Goal: Check status

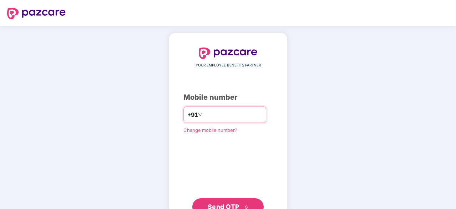
type input "**********"
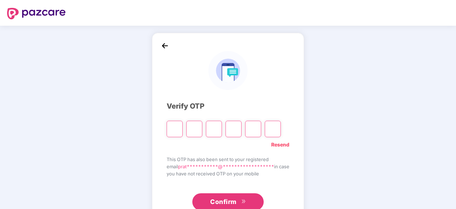
type input "*"
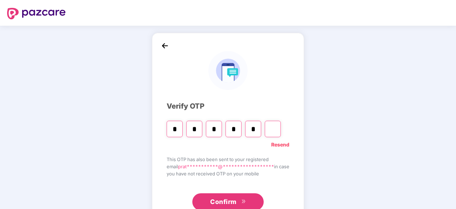
type input "*"
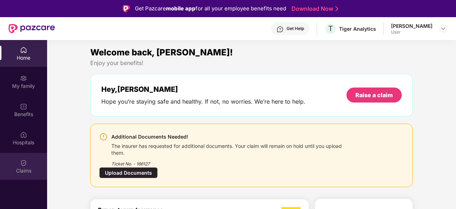
click at [21, 157] on div "Claims" at bounding box center [23, 166] width 47 height 27
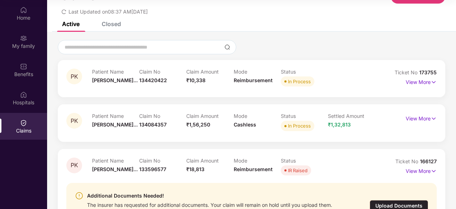
scroll to position [27, 0]
click at [414, 83] on p "View More" at bounding box center [421, 81] width 31 height 10
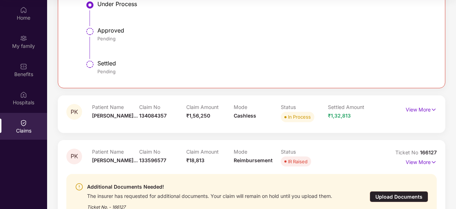
scroll to position [402, 0]
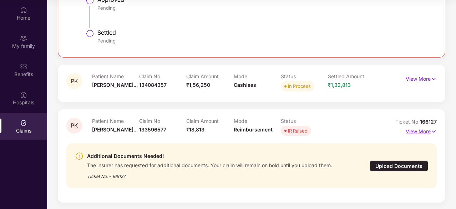
click at [413, 129] on p "View More" at bounding box center [421, 131] width 31 height 10
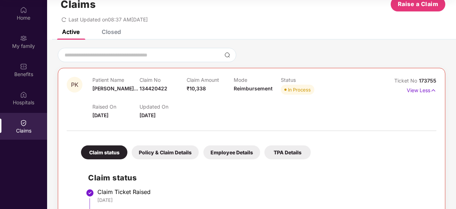
scroll to position [19, 0]
click at [423, 92] on p "View Less" at bounding box center [422, 90] width 30 height 10
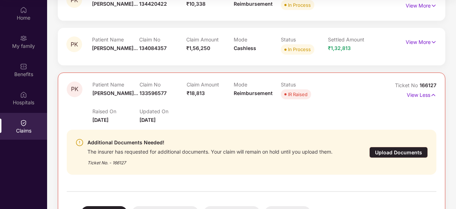
scroll to position [82, 0]
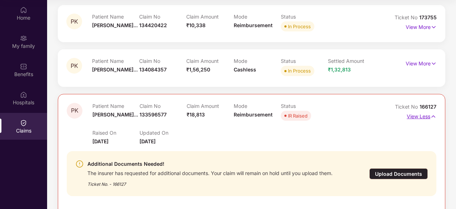
click at [427, 115] on p "View Less" at bounding box center [422, 116] width 30 height 10
